Goal: Obtain resource: Download file/media

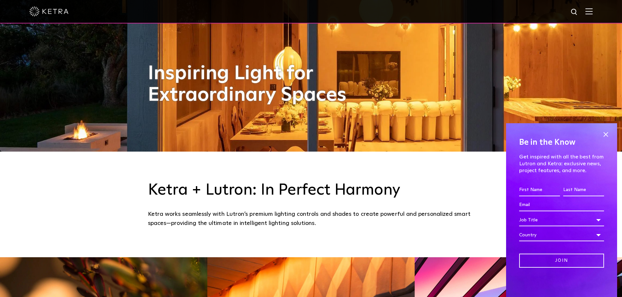
scroll to position [98, 0]
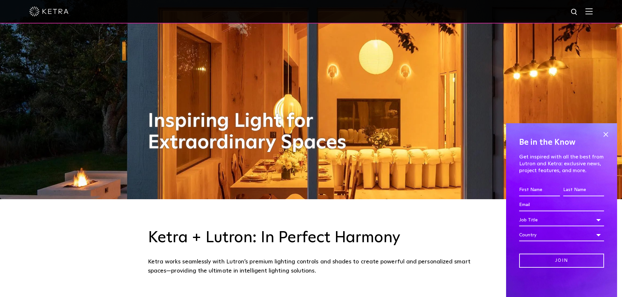
click at [592, 14] on img at bounding box center [588, 11] width 7 height 6
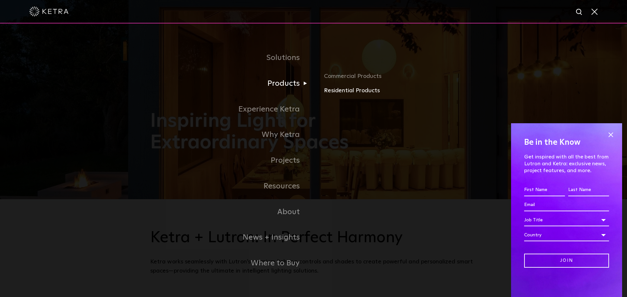
click at [335, 93] on link "Residential Products" at bounding box center [400, 90] width 153 height 9
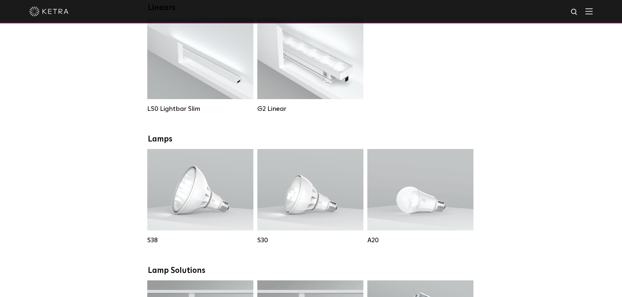
scroll to position [261, 0]
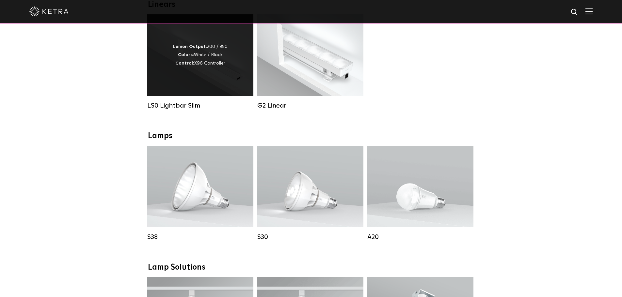
click at [169, 110] on div "LS0 Lightbar Slim" at bounding box center [200, 106] width 106 height 8
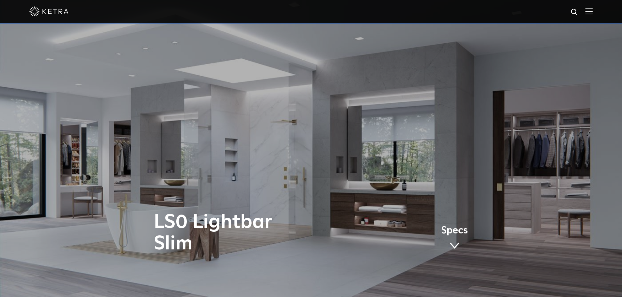
scroll to position [33, 0]
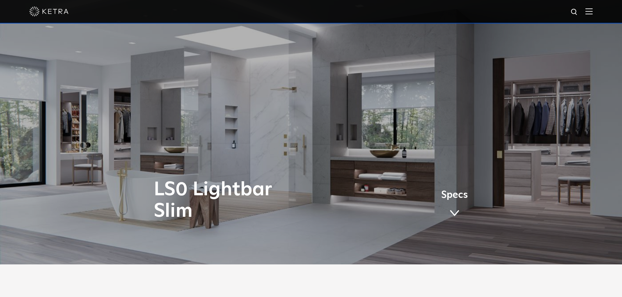
click at [454, 210] on span at bounding box center [454, 213] width 10 height 7
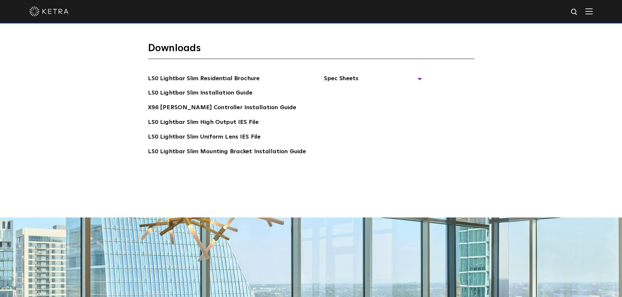
scroll to position [1351, 0]
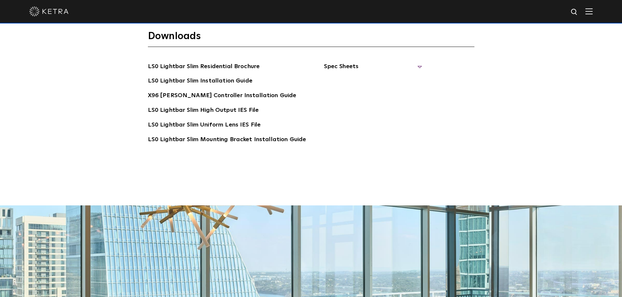
click at [331, 62] on span "Spec Sheets" at bounding box center [373, 69] width 98 height 14
click at [350, 91] on link "X96 Ketra Controller Spec Sheet" at bounding box center [377, 101] width 90 height 20
